Goal: Transaction & Acquisition: Purchase product/service

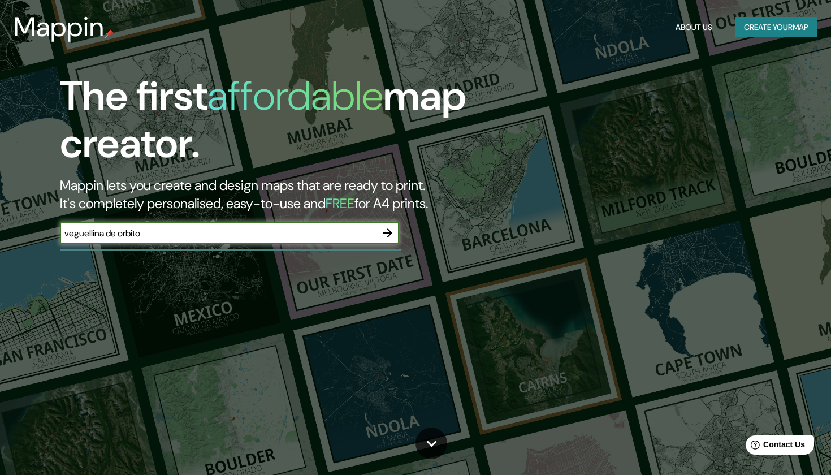
click at [165, 232] on input "veguellina de orbito" at bounding box center [218, 233] width 317 height 13
type input "veguellina de orbito"
click at [387, 231] on icon "button" at bounding box center [387, 232] width 9 height 9
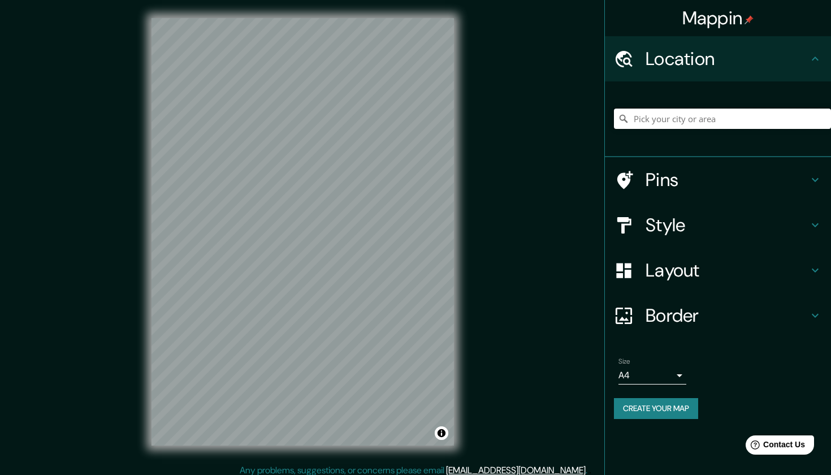
click at [717, 122] on input "Pick your city or area" at bounding box center [722, 119] width 217 height 20
click at [725, 175] on h4 "Pins" at bounding box center [727, 180] width 163 height 23
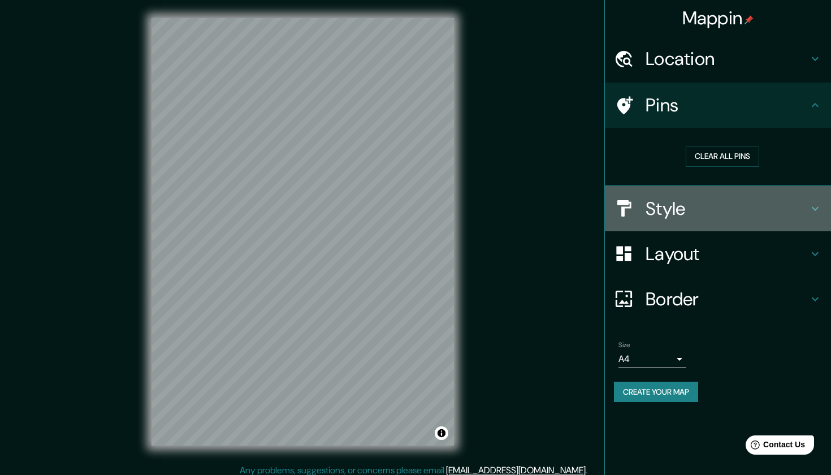
click at [744, 204] on h4 "Style" at bounding box center [727, 208] width 163 height 23
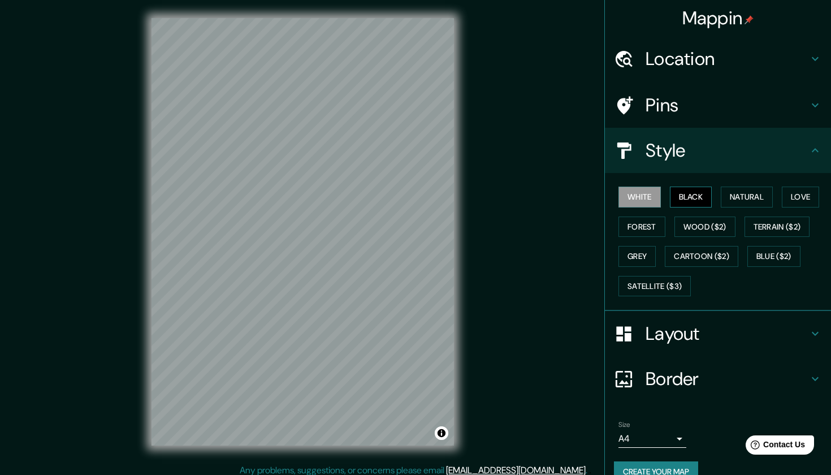
click at [701, 197] on button "Black" at bounding box center [691, 197] width 42 height 21
click at [736, 193] on button "Natural" at bounding box center [747, 197] width 52 height 21
click at [809, 196] on button "Love" at bounding box center [800, 197] width 37 height 21
click at [637, 222] on button "Forest" at bounding box center [642, 227] width 47 height 21
click at [639, 258] on button "Grey" at bounding box center [637, 256] width 37 height 21
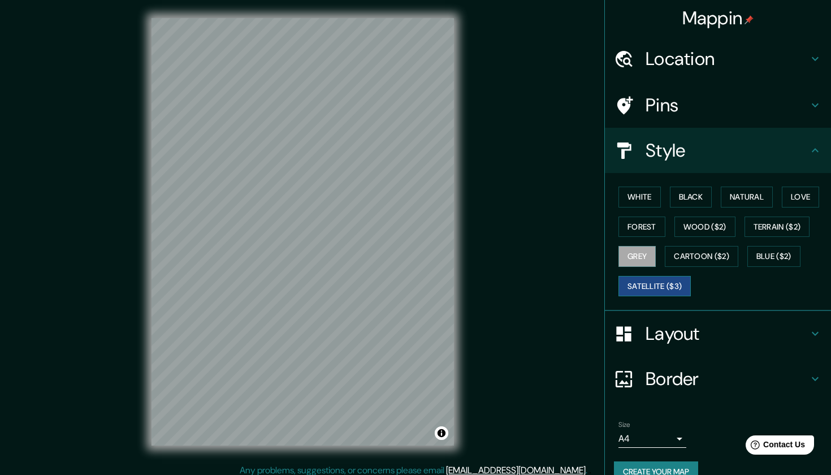
click at [668, 281] on button "Satellite ($3)" at bounding box center [655, 286] width 72 height 21
click at [767, 251] on button "Blue ($2)" at bounding box center [774, 256] width 53 height 21
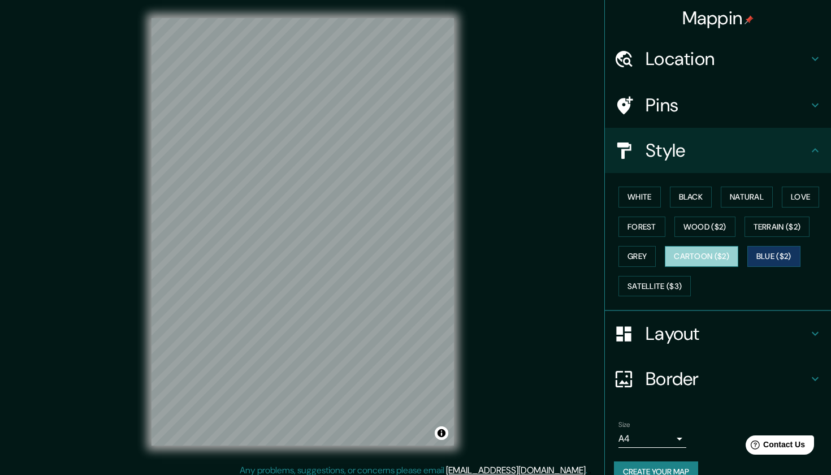
click at [730, 257] on button "Cartoon ($2)" at bounding box center [702, 256] width 74 height 21
click at [785, 229] on button "Terrain ($2)" at bounding box center [778, 227] width 66 height 21
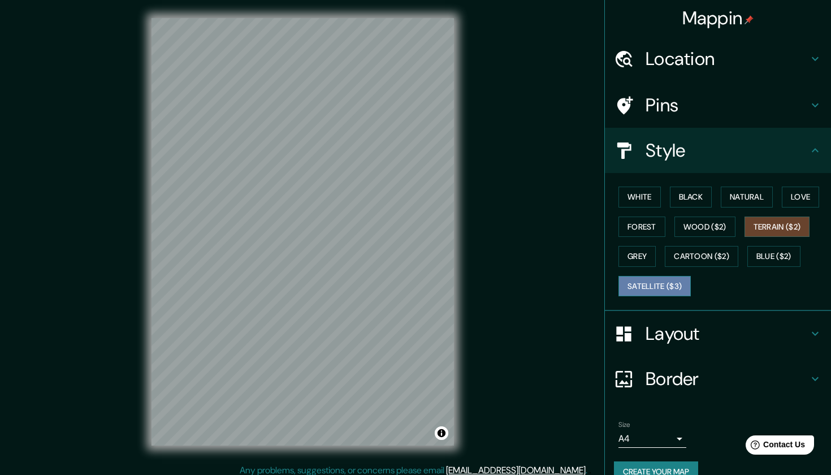
click at [653, 282] on button "Satellite ($3)" at bounding box center [655, 286] width 72 height 21
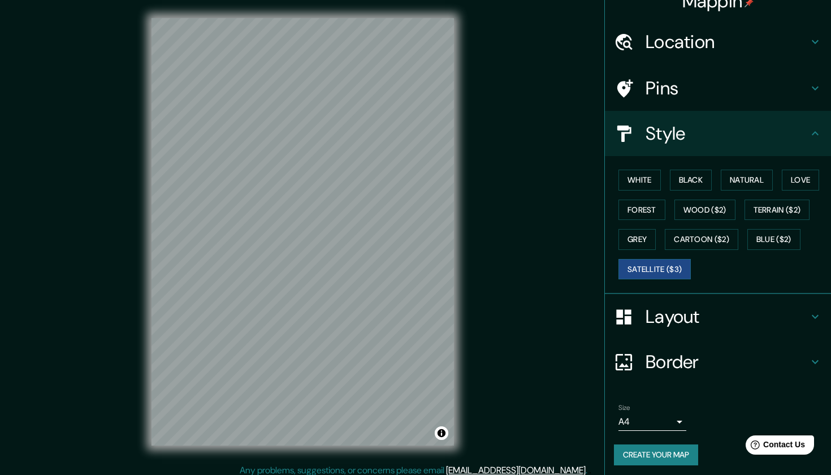
scroll to position [16, 0]
click at [805, 400] on div "Size A4 single" at bounding box center [718, 418] width 208 height 36
click at [714, 239] on button "Cartoon ($2)" at bounding box center [702, 240] width 74 height 21
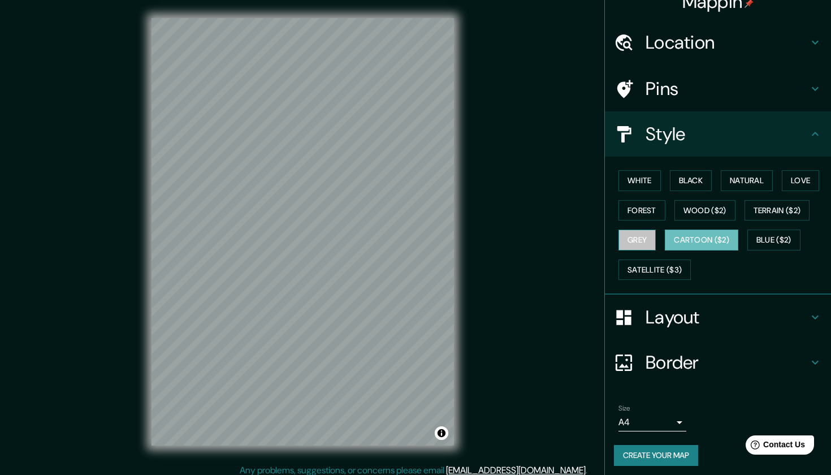
click at [620, 230] on button "Grey" at bounding box center [637, 240] width 37 height 21
click at [694, 209] on button "Wood ($2)" at bounding box center [705, 210] width 61 height 21
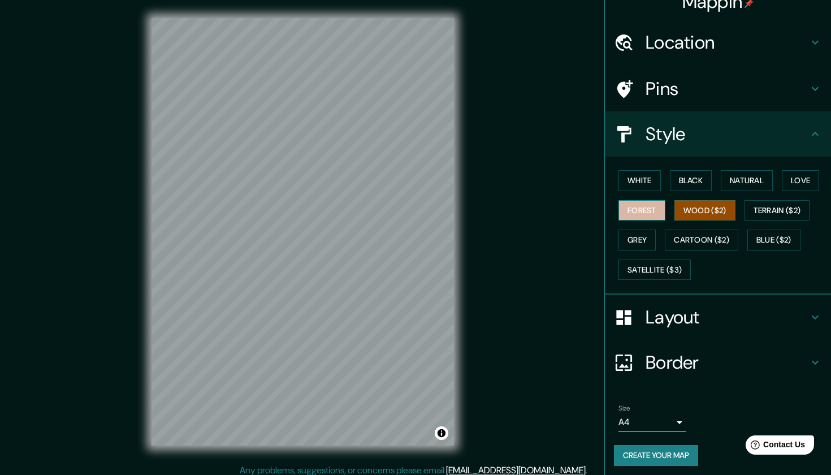
click at [650, 209] on button "Forest" at bounding box center [642, 210] width 47 height 21
click at [793, 207] on button "Terrain ($2)" at bounding box center [778, 210] width 66 height 21
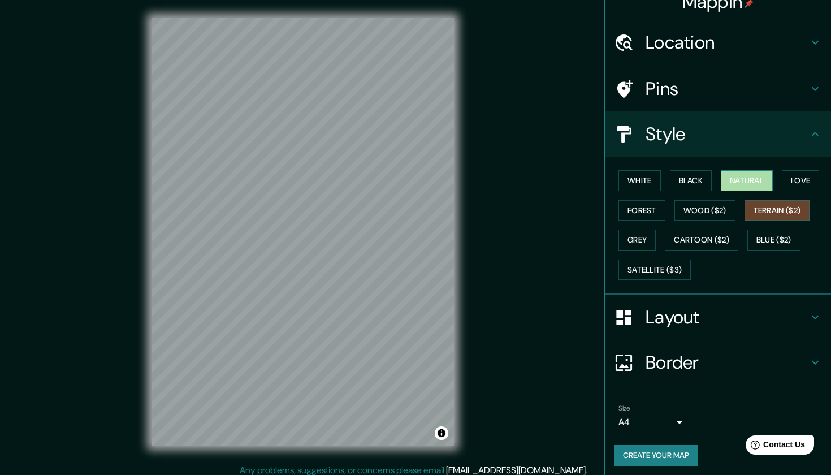
click at [756, 175] on button "Natural" at bounding box center [747, 180] width 52 height 21
click at [803, 404] on div "Size A4 single" at bounding box center [718, 418] width 208 height 36
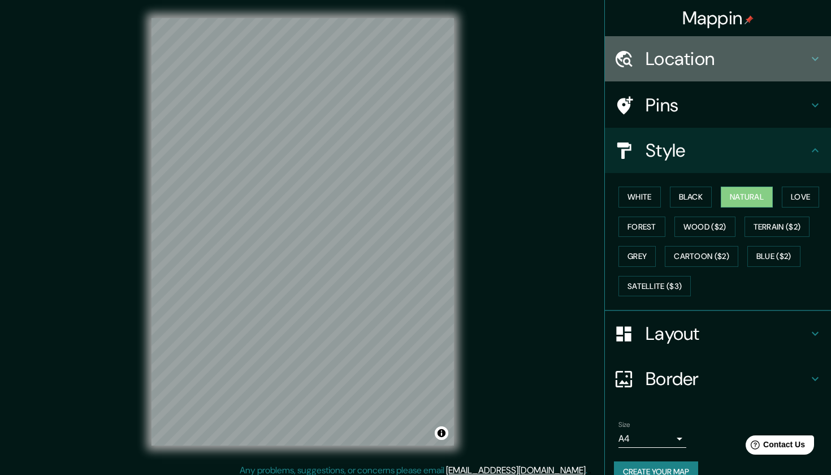
click at [698, 65] on h4 "Location" at bounding box center [727, 59] width 163 height 23
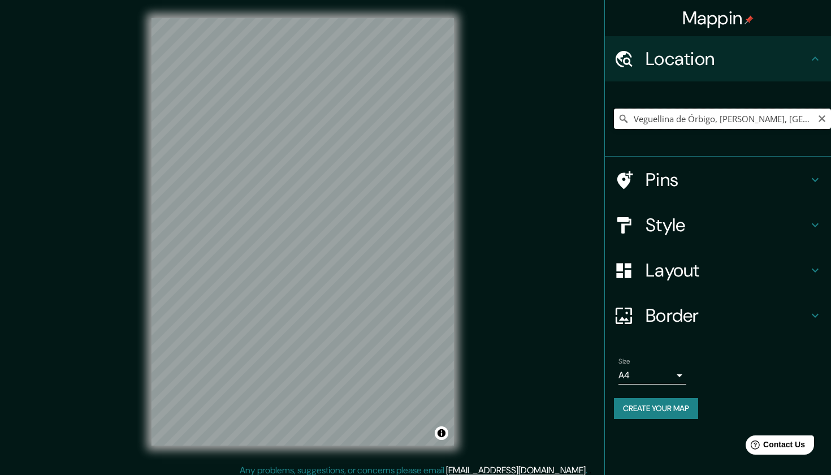
click at [708, 122] on input "Veguellina de Órbigo, [PERSON_NAME], [GEOGRAPHIC_DATA][PERSON_NAME], [GEOGRAPHI…" at bounding box center [722, 119] width 217 height 20
drag, startPoint x: 722, startPoint y: 115, endPoint x: 831, endPoint y: 123, distance: 108.9
click at [831, 123] on input "Veguellina de Órbigo, [PERSON_NAME], [GEOGRAPHIC_DATA][PERSON_NAME], [GEOGRAPHI…" at bounding box center [722, 119] width 217 height 20
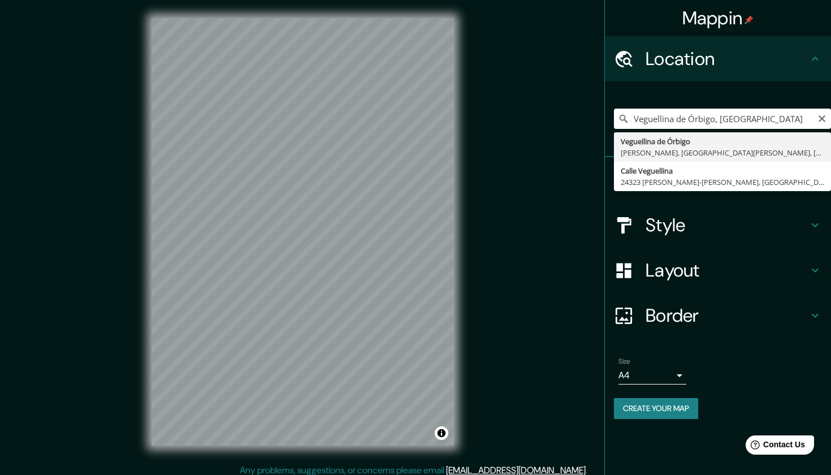
type input "Veguellina de Órbigo, [PERSON_NAME], [GEOGRAPHIC_DATA][PERSON_NAME], [GEOGRAPHI…"
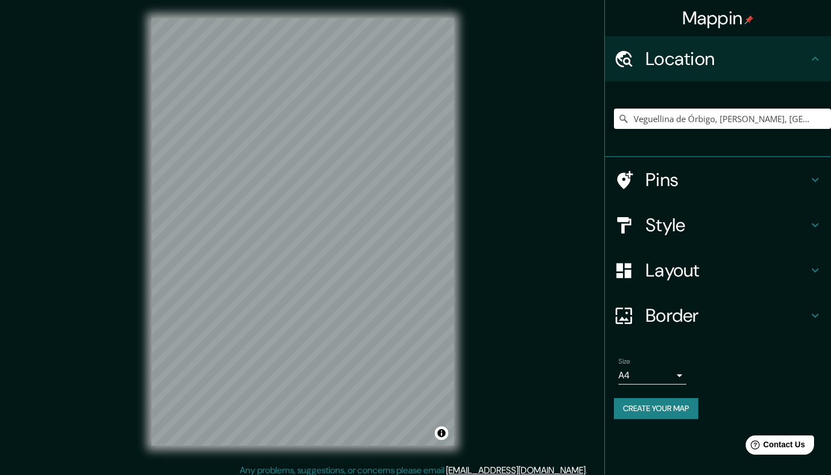
click at [707, 259] on h4 "Layout" at bounding box center [727, 270] width 163 height 23
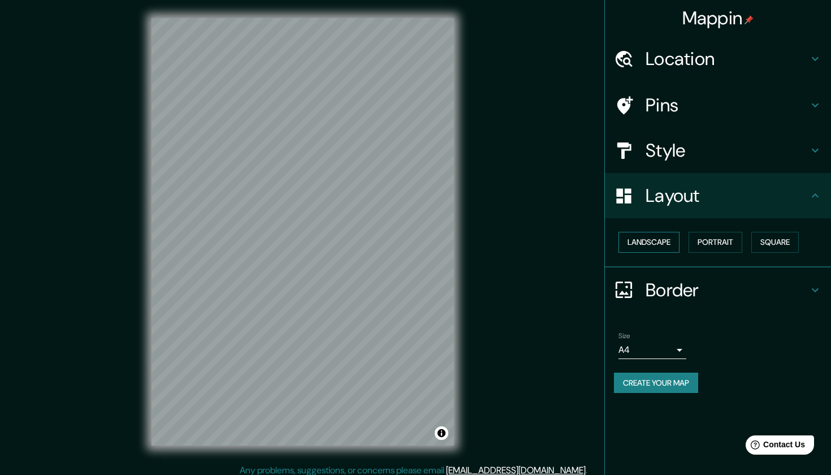
click at [664, 239] on button "Landscape" at bounding box center [649, 242] width 61 height 21
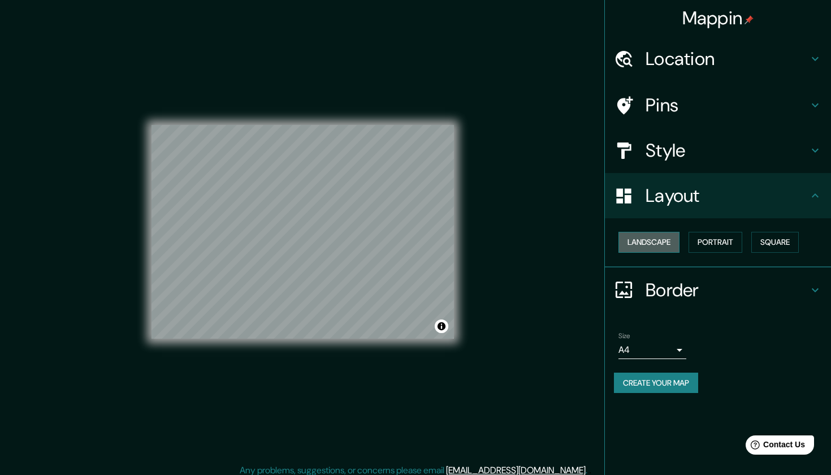
click at [664, 239] on button "Landscape" at bounding box center [649, 242] width 61 height 21
click at [784, 246] on button "Square" at bounding box center [776, 242] width 48 height 21
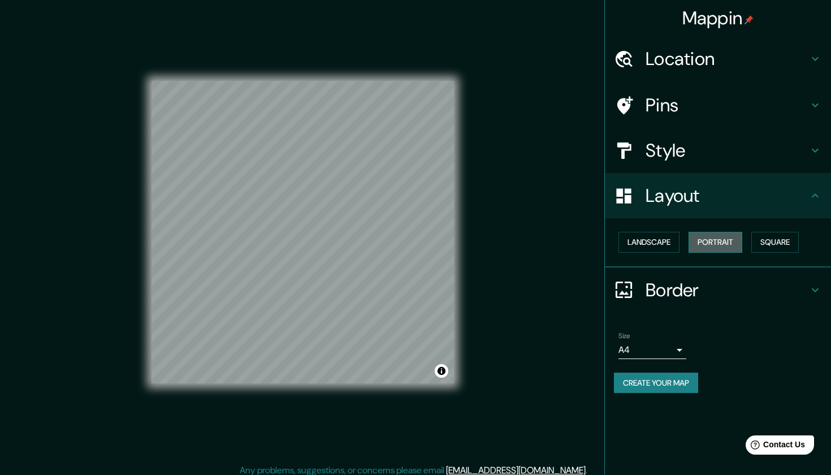
click at [728, 238] on button "Portrait" at bounding box center [716, 242] width 54 height 21
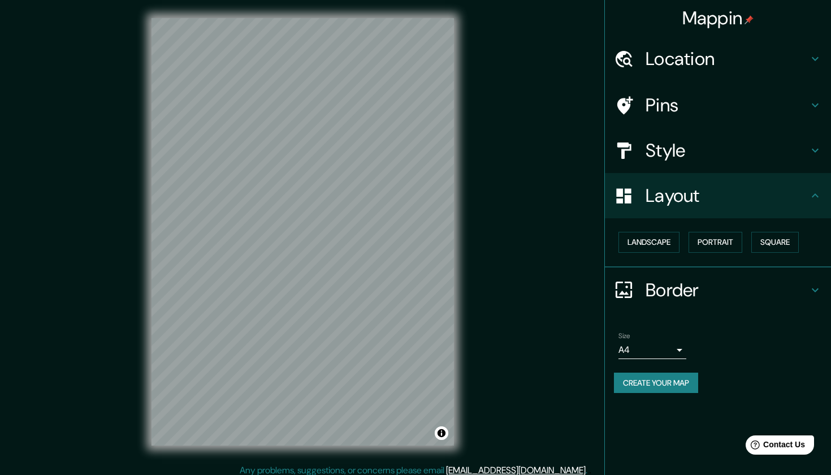
click at [714, 144] on h4 "Style" at bounding box center [727, 150] width 163 height 23
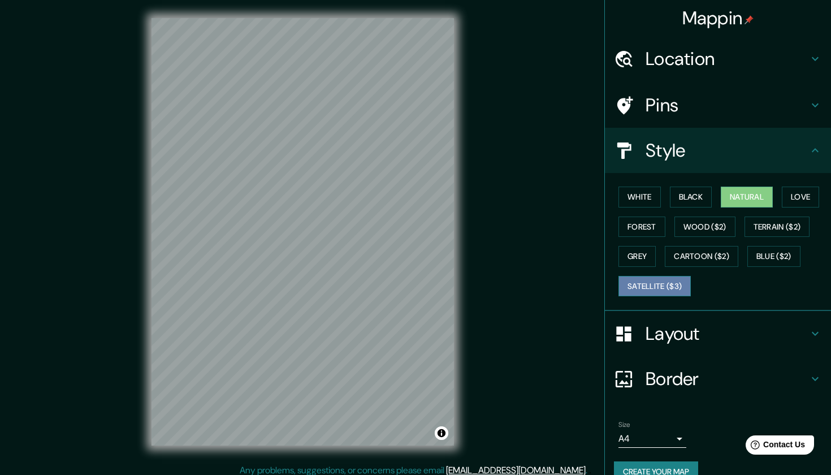
click at [652, 284] on button "Satellite ($3)" at bounding box center [655, 286] width 72 height 21
